Goal: Navigation & Orientation: Find specific page/section

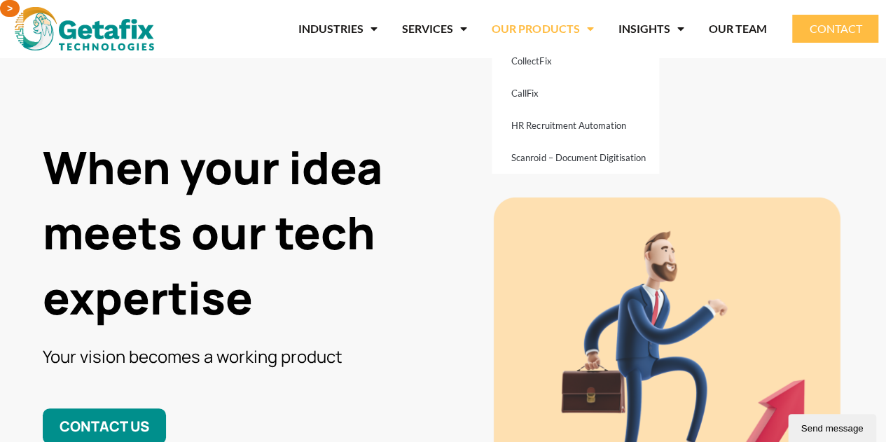
click at [553, 38] on link "OUR PRODUCTS" at bounding box center [543, 29] width 102 height 32
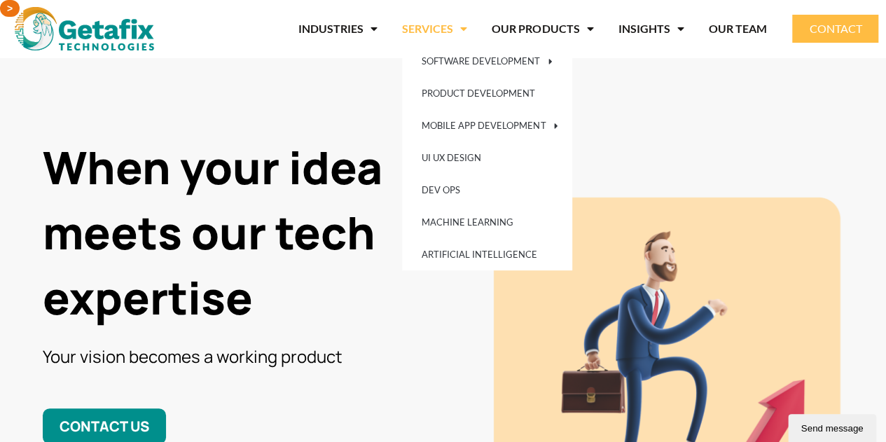
click at [420, 29] on link "SERVICES" at bounding box center [434, 29] width 65 height 32
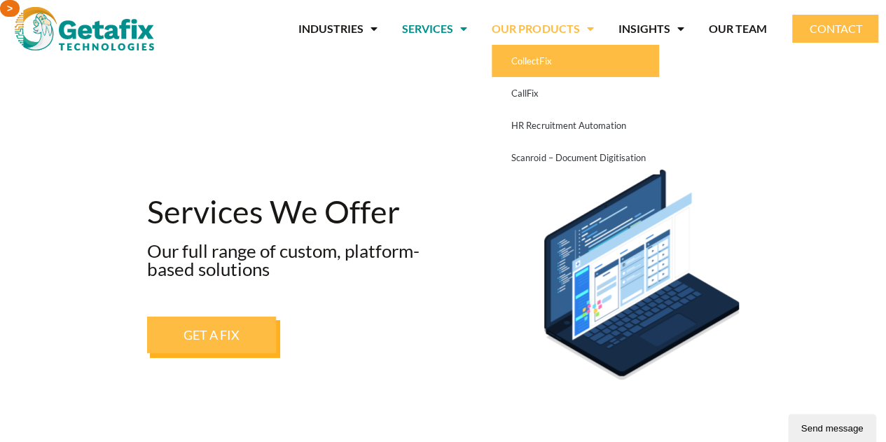
click at [542, 60] on link "CollectFix" at bounding box center [575, 61] width 167 height 32
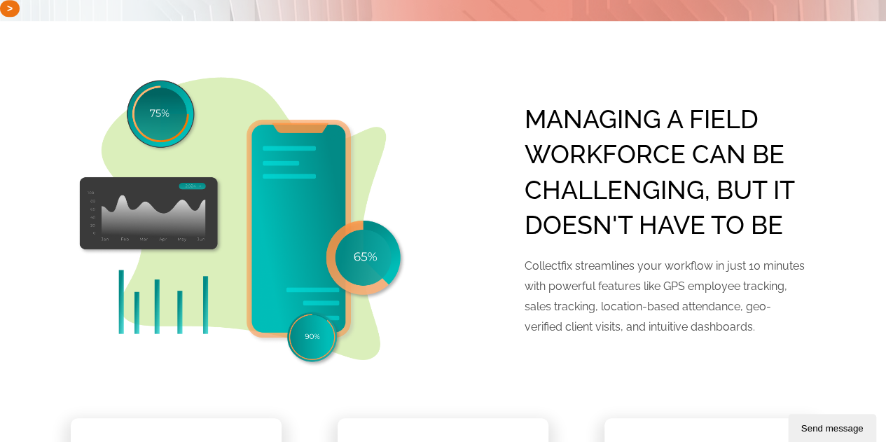
scroll to position [382, 0]
